Goal: Information Seeking & Learning: Learn about a topic

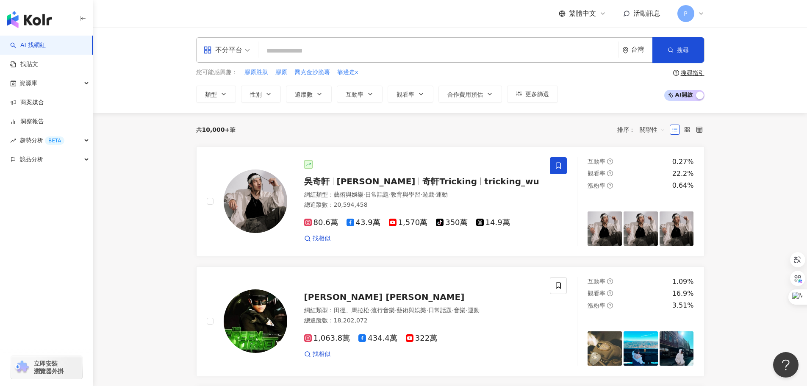
click at [371, 51] on input "search" at bounding box center [438, 51] width 353 height 16
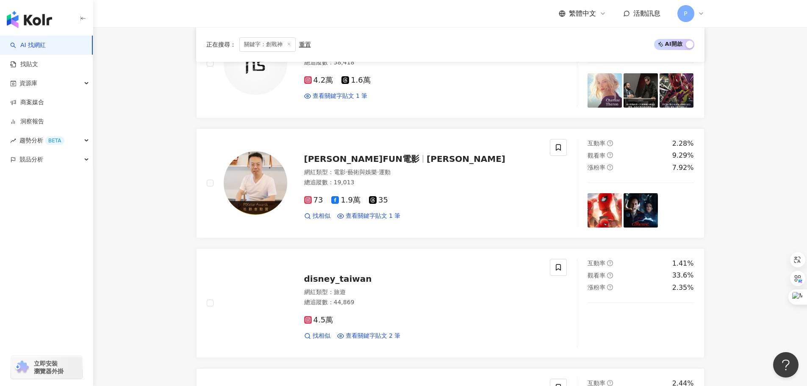
scroll to position [466, 0]
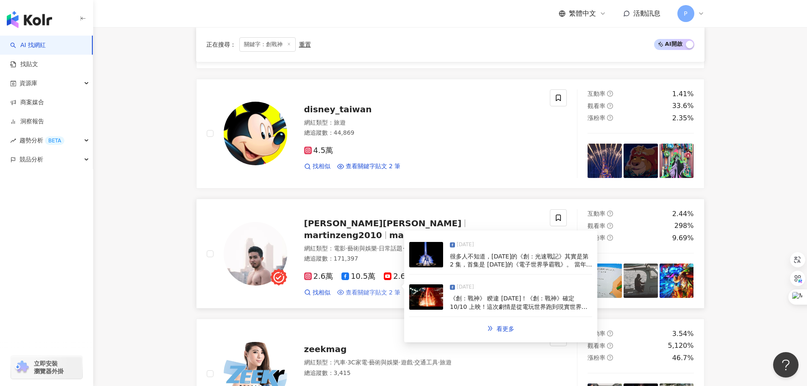
click at [367, 289] on span "查看關鍵字貼文 2 筆" at bounding box center [373, 293] width 55 height 8
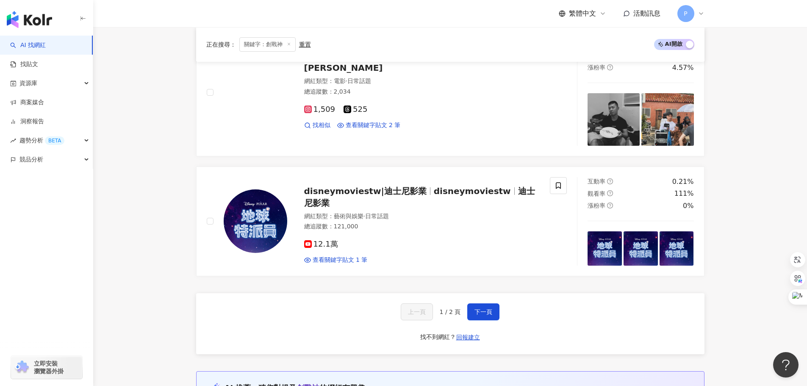
scroll to position [1526, 0]
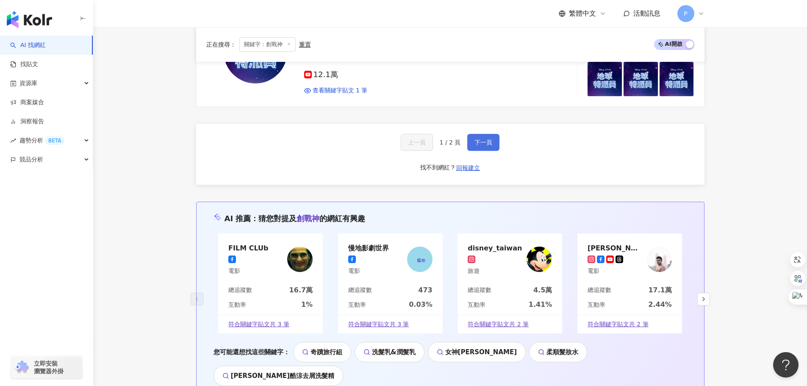
click at [471, 144] on button "下一頁" at bounding box center [484, 142] width 32 height 17
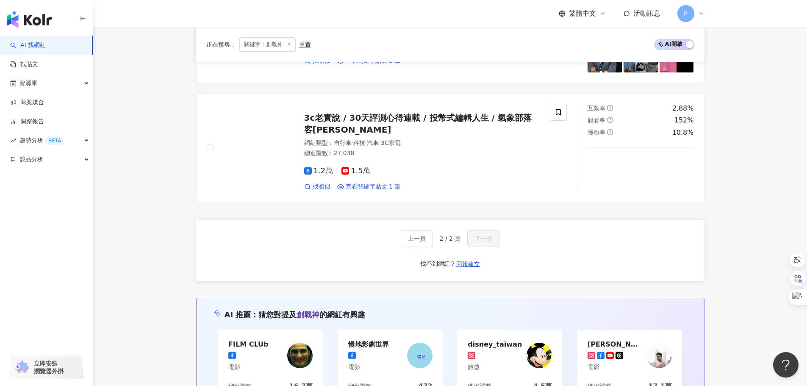
scroll to position [0, 0]
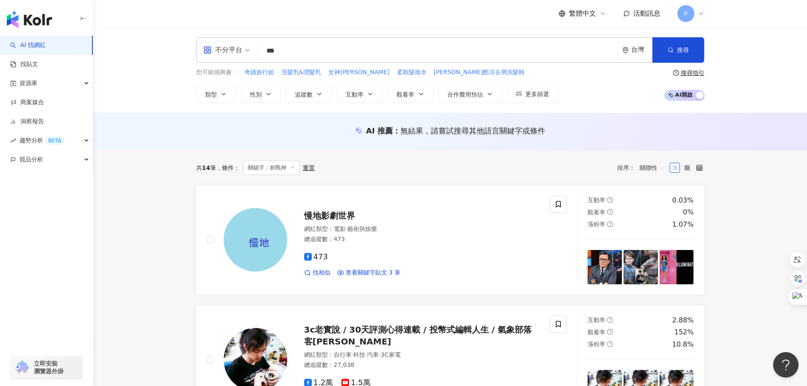
click at [345, 44] on input "***" at bounding box center [438, 51] width 353 height 16
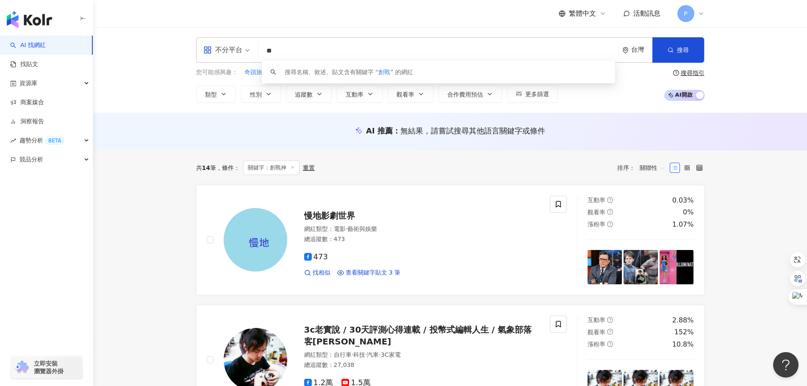
type input "*"
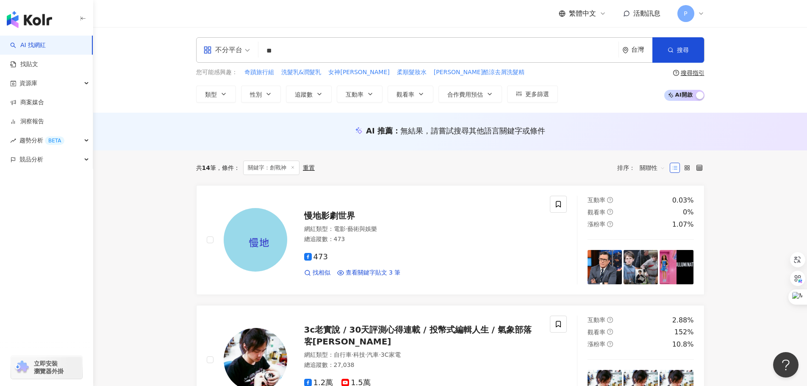
type input "*"
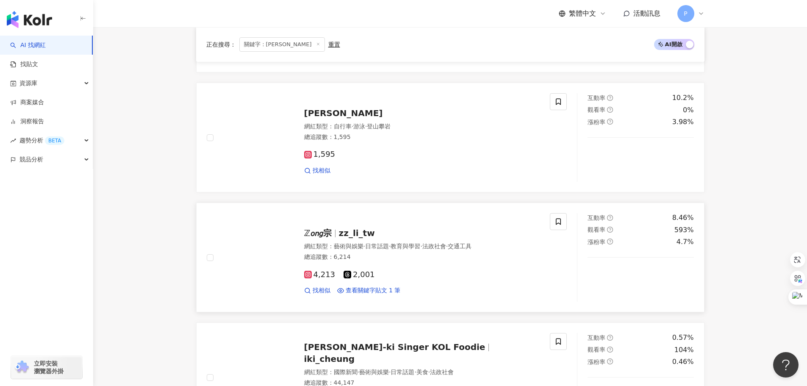
scroll to position [424, 0]
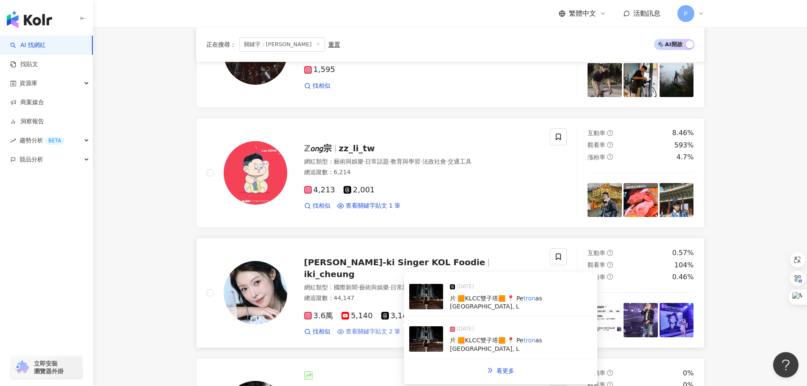
click at [376, 328] on span "查看關鍵字貼文 2 筆" at bounding box center [373, 332] width 55 height 8
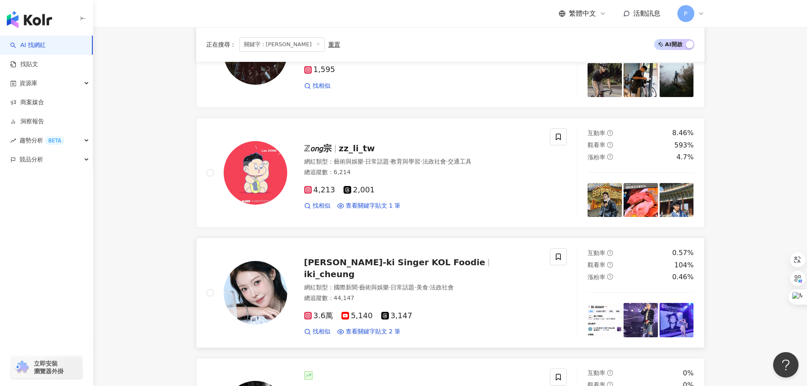
scroll to position [551, 0]
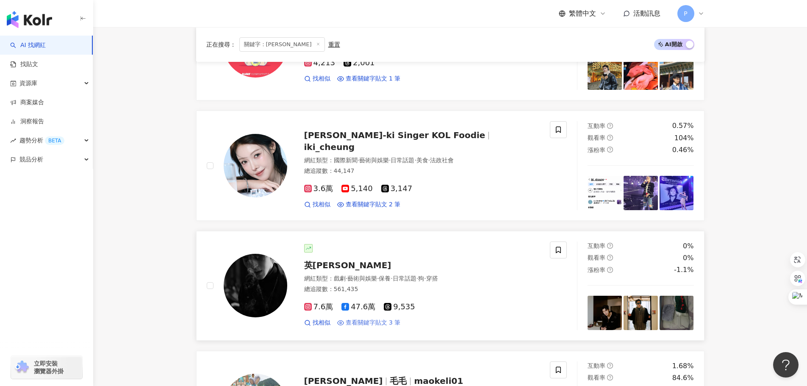
click at [372, 322] on span "查看關鍵字貼文 3 筆" at bounding box center [373, 323] width 55 height 8
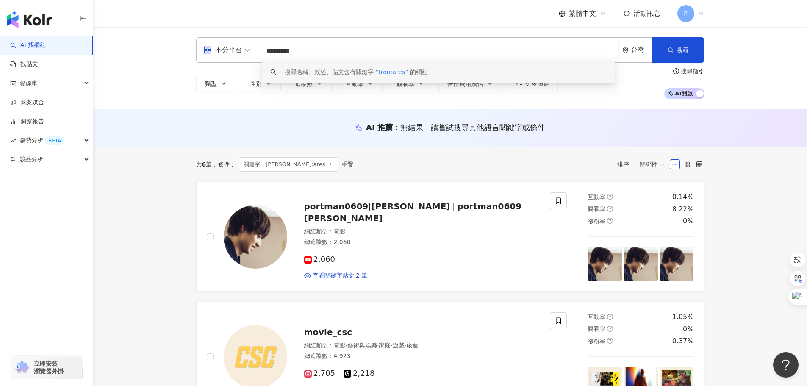
drag, startPoint x: 318, startPoint y: 50, endPoint x: 186, endPoint y: 42, distance: 131.7
click at [189, 41] on div "不分平台 ********* 台灣 搜尋 keyword 搜尋名稱、敘述、貼文含有關鍵字 “ tron:ares ” 的網紅 類型 性別 追蹤數 互動率 觀看…" at bounding box center [450, 68] width 543 height 62
type input "*"
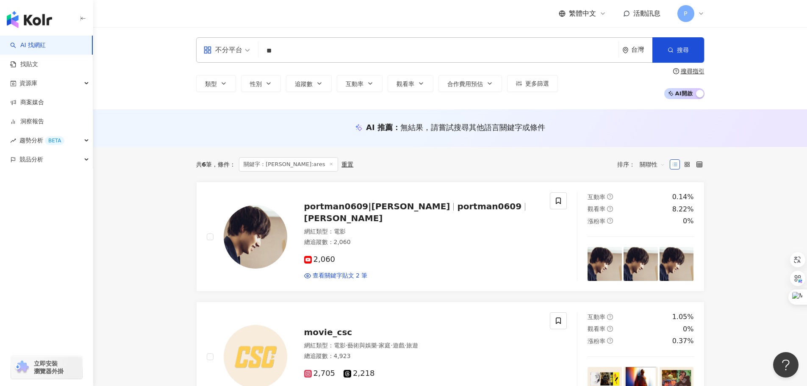
type input "*"
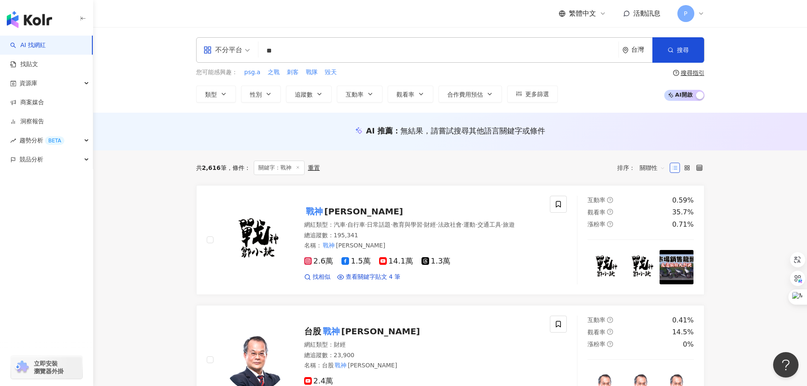
drag, startPoint x: 749, startPoint y: 83, endPoint x: 663, endPoint y: 126, distance: 96.9
click at [749, 83] on div "不分平台 ** 台灣 搜尋 fbbf0b6e-1737-4867-9d8c-a7516acb691b 099db51a-ac27-4580-b758-68ad…" at bounding box center [450, 70] width 714 height 86
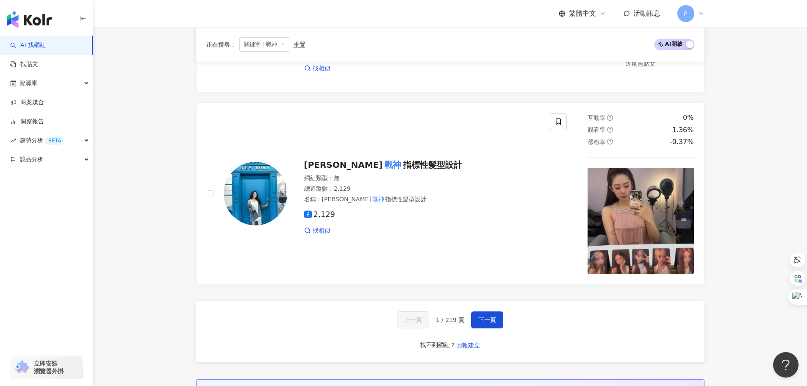
scroll to position [1611, 0]
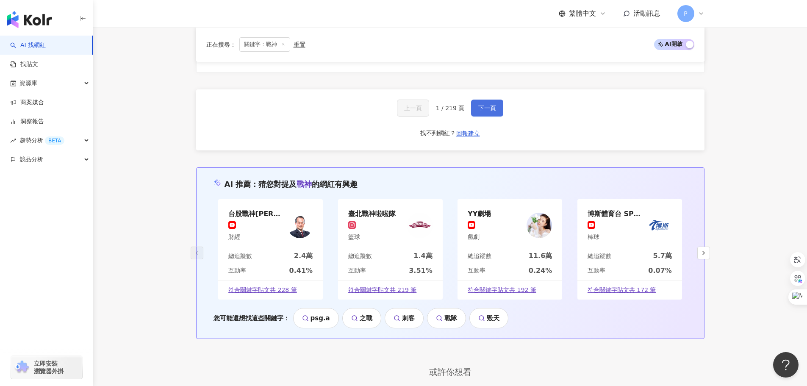
click at [491, 111] on span "下一頁" at bounding box center [488, 108] width 18 height 7
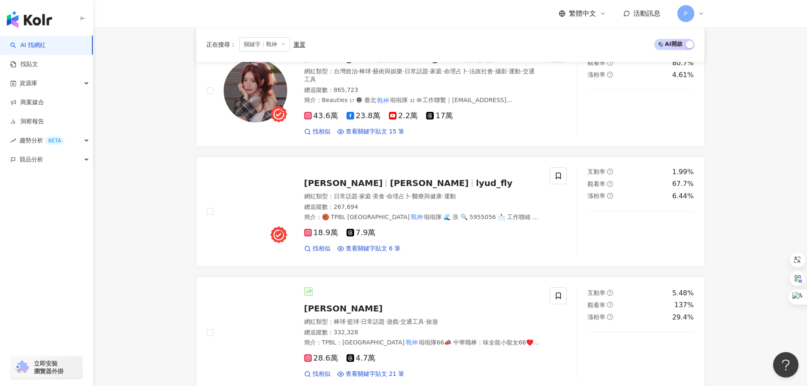
scroll to position [420, 0]
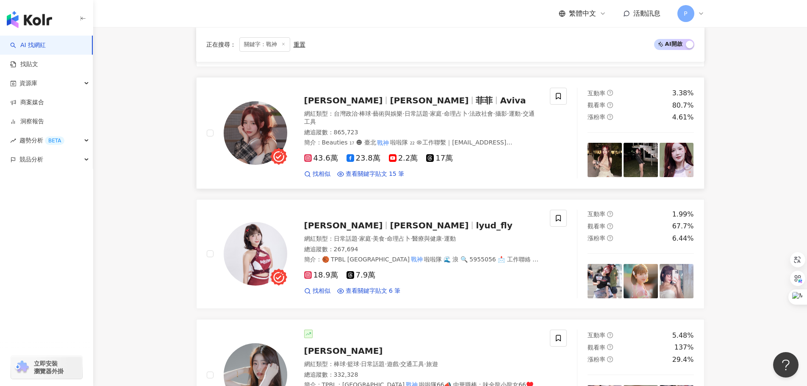
click at [365, 103] on span "李恩菲x菲菲 Aviva" at bounding box center [343, 100] width 79 height 10
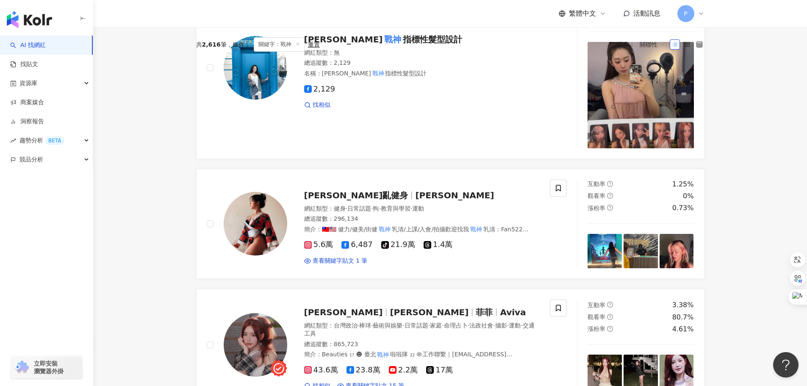
scroll to position [0, 0]
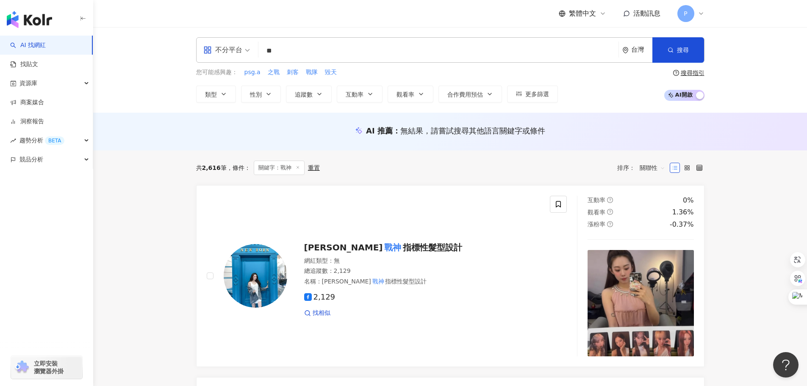
click at [305, 55] on input "**" at bounding box center [438, 51] width 353 height 16
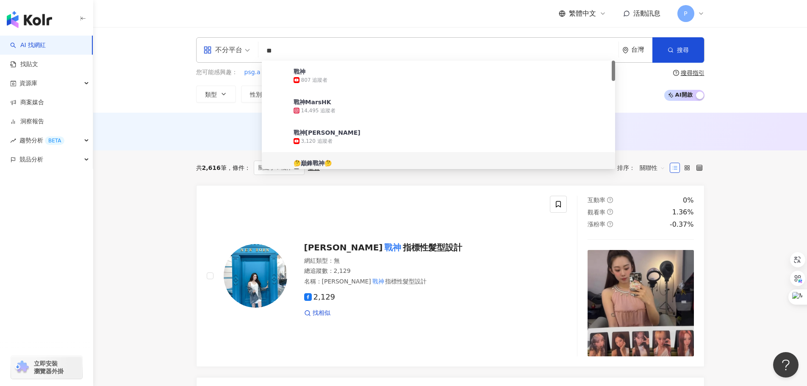
type input "*"
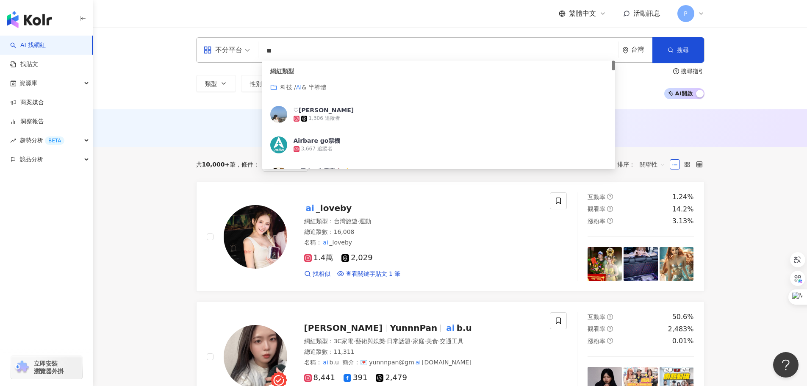
click at [349, 86] on div "科技 / AI & 半導體" at bounding box center [438, 87] width 337 height 9
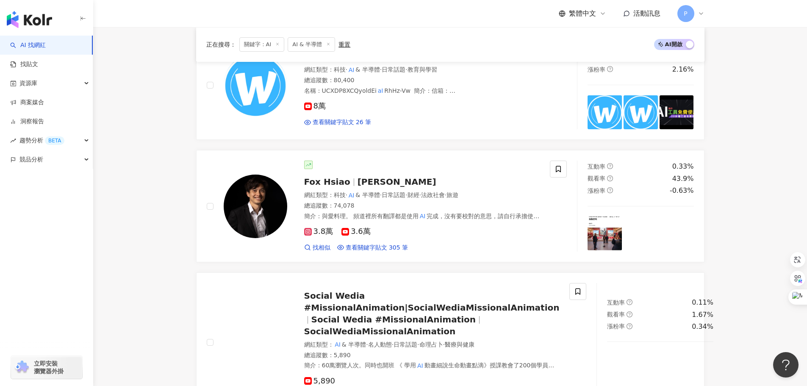
scroll to position [1399, 0]
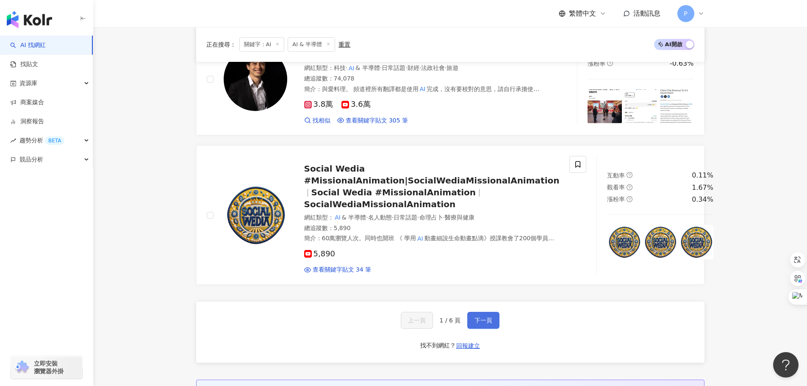
click at [471, 312] on button "下一頁" at bounding box center [484, 320] width 32 height 17
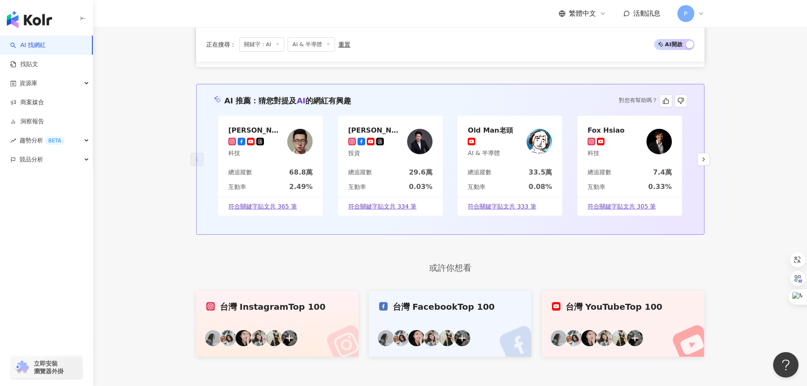
scroll to position [1441, 0]
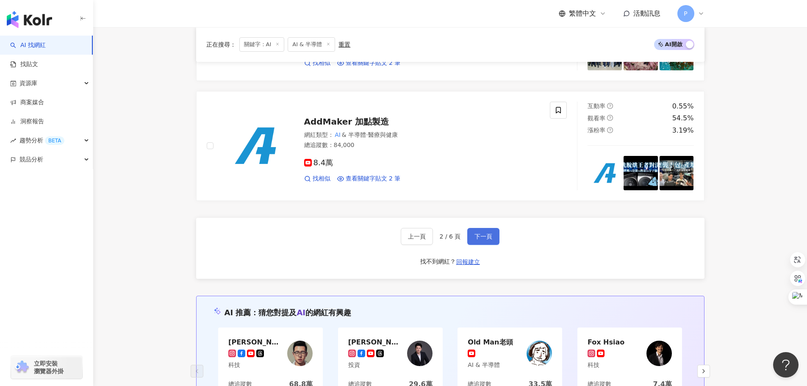
click at [492, 244] on button "下一頁" at bounding box center [484, 236] width 32 height 17
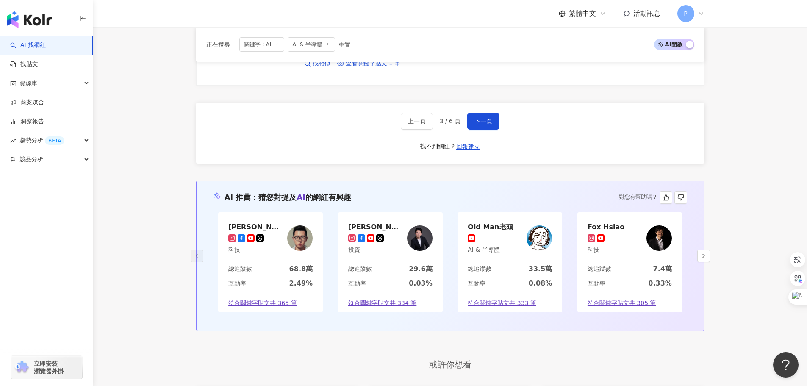
scroll to position [1399, 0]
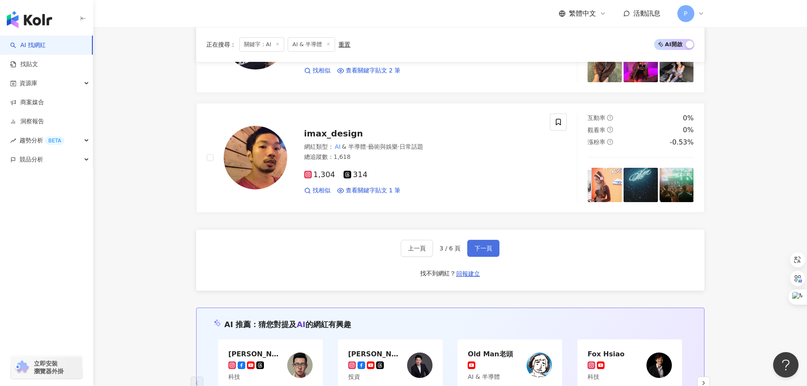
click at [495, 248] on button "下一頁" at bounding box center [484, 248] width 32 height 17
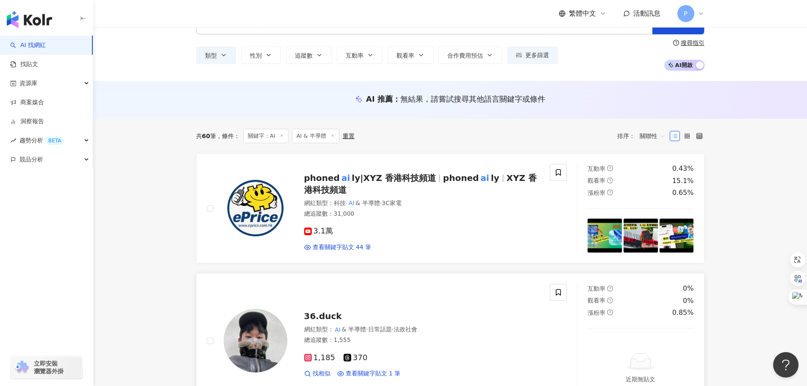
scroll to position [0, 0]
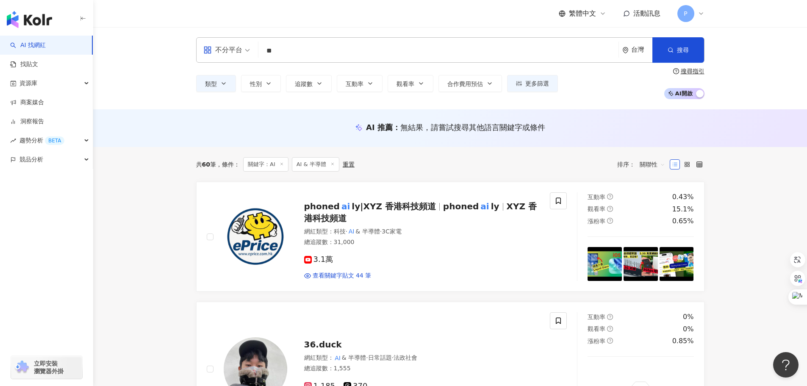
click at [331, 46] on input "**" at bounding box center [438, 51] width 353 height 16
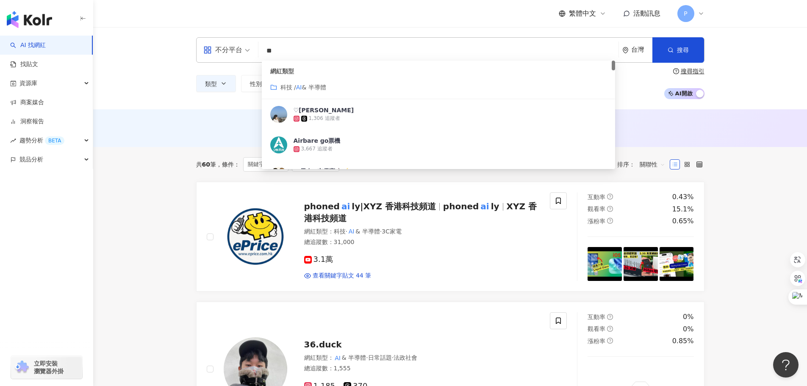
type input "*"
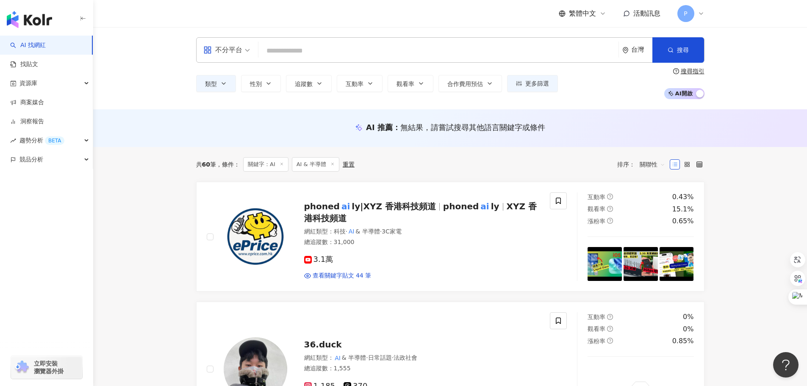
type input "*"
type input "****"
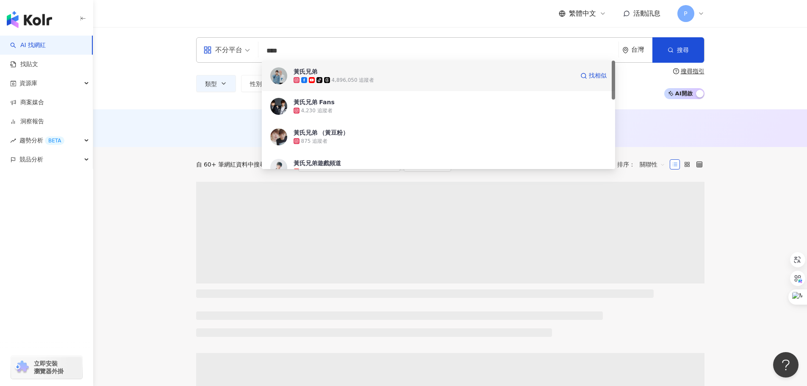
click at [409, 78] on div "tiktok-icon 4,896,050 追蹤者" at bounding box center [434, 80] width 281 height 8
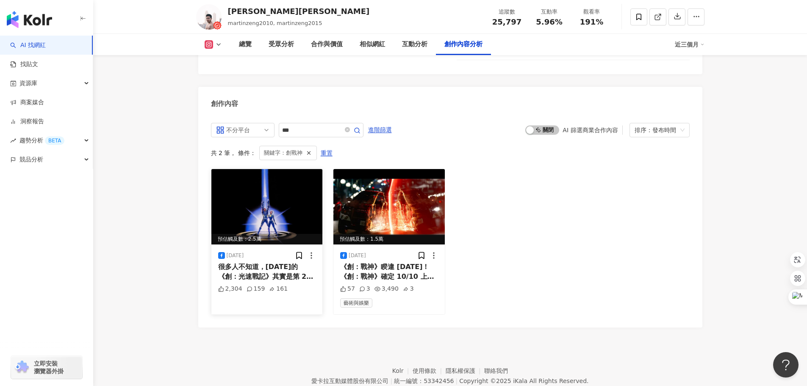
scroll to position [2601, 0]
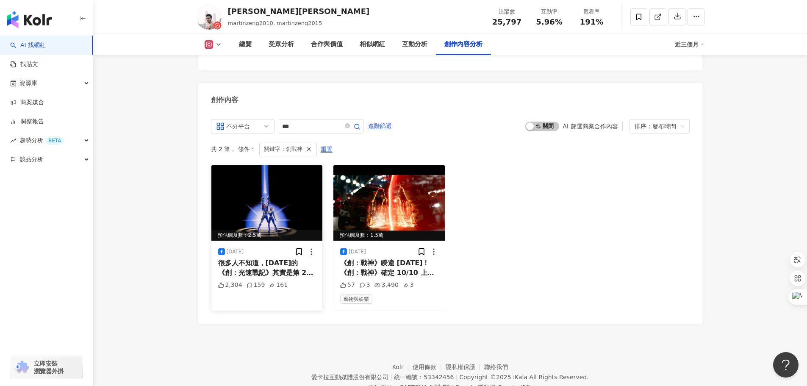
click at [246, 259] on span "很多人不知道，2010 年的《創：光速戰記》其實是第 2 集，首集是 1982 年的《電子世界爭霸戰》。 當年電腦特效還不發達，很多畫面還是台灣手繪代工，這系…" at bounding box center [266, 320] width 97 height 122
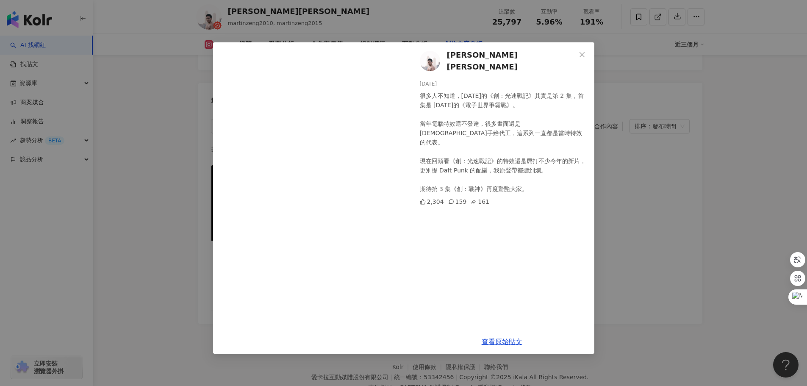
scroll to position [2389, 0]
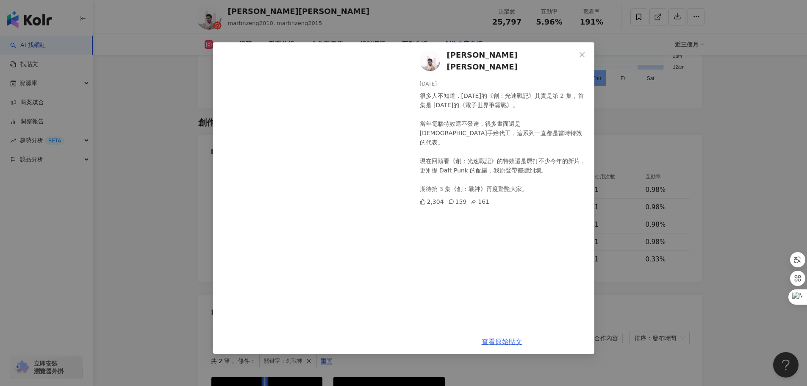
click at [496, 339] on link "查看原始貼文" at bounding box center [502, 342] width 41 height 8
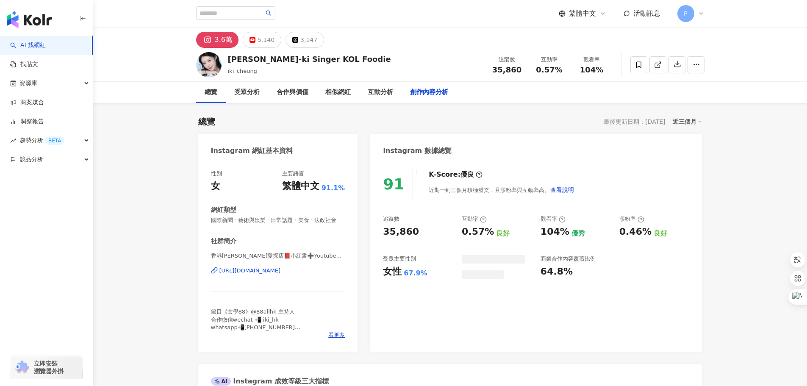
scroll to position [2521, 0]
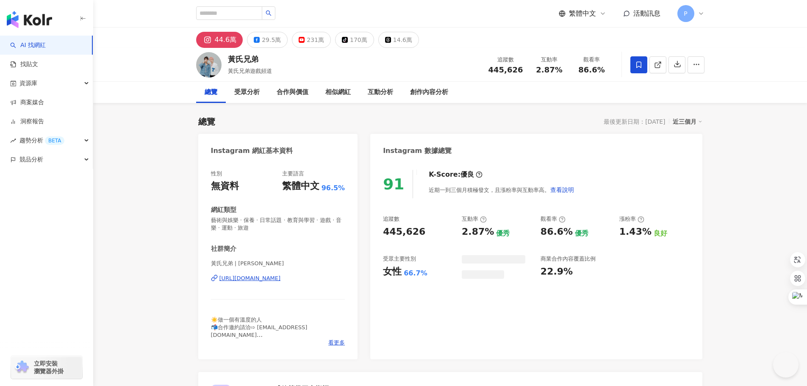
click at [350, 42] on div "170萬" at bounding box center [358, 40] width 17 height 12
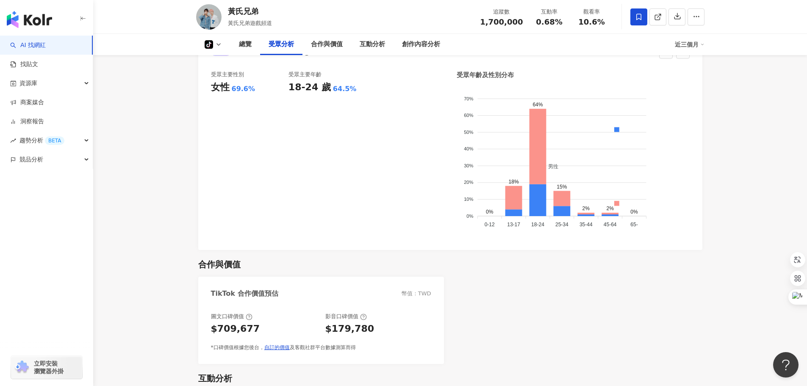
scroll to position [466, 0]
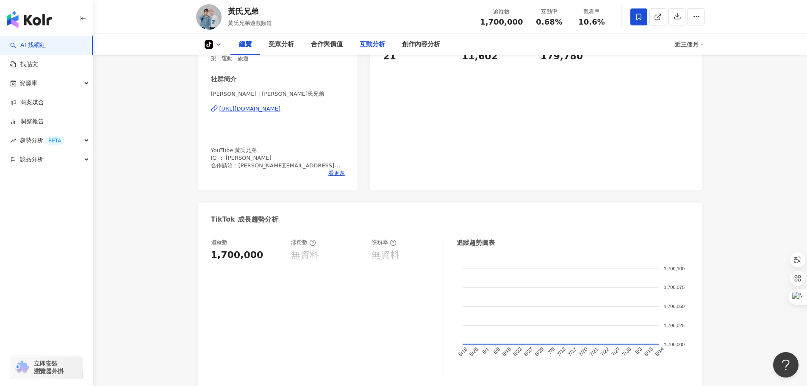
scroll to position [0, 0]
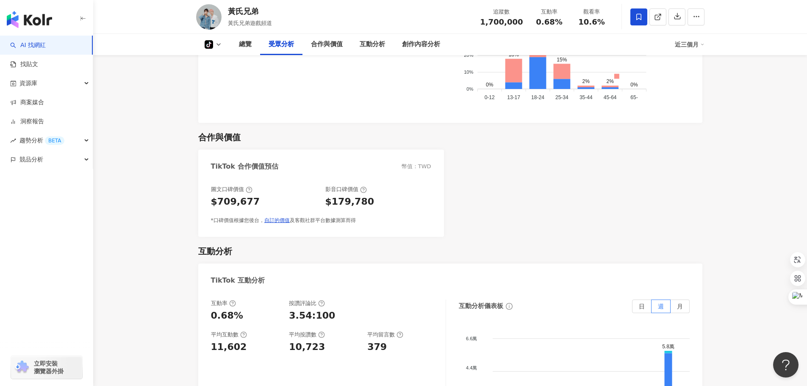
scroll to position [466, 0]
